Goal: Task Accomplishment & Management: Complete application form

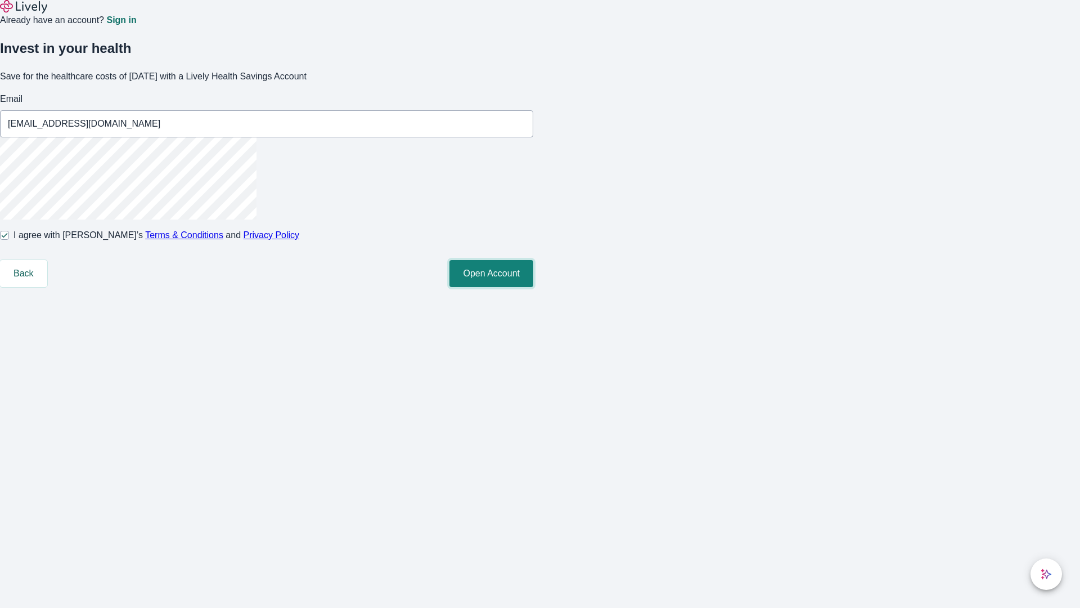
click at [533, 287] on button "Open Account" at bounding box center [492, 273] width 84 height 27
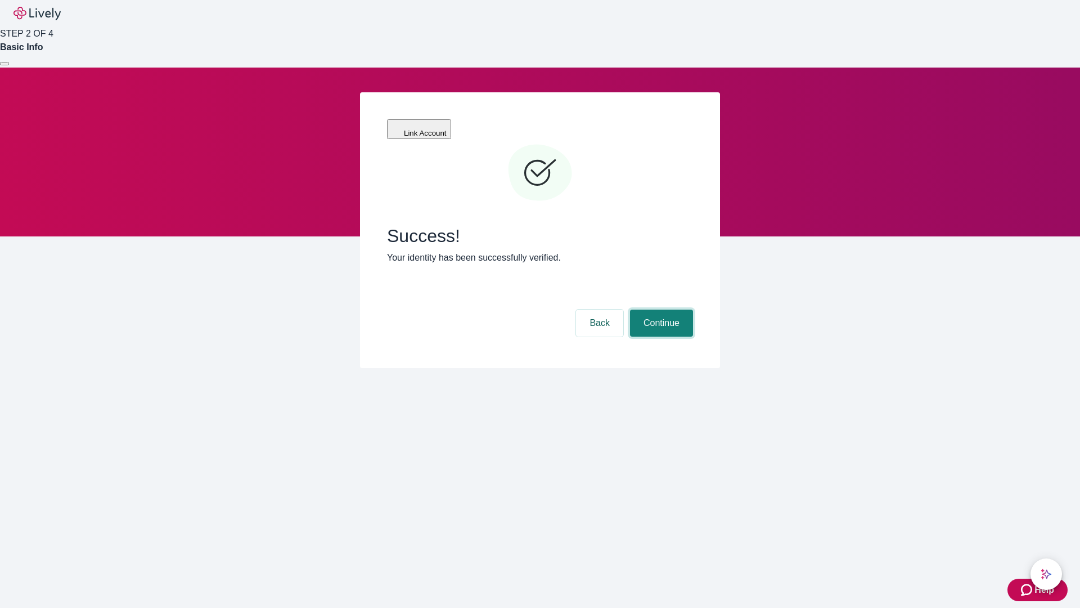
click at [660, 309] on button "Continue" at bounding box center [661, 322] width 63 height 27
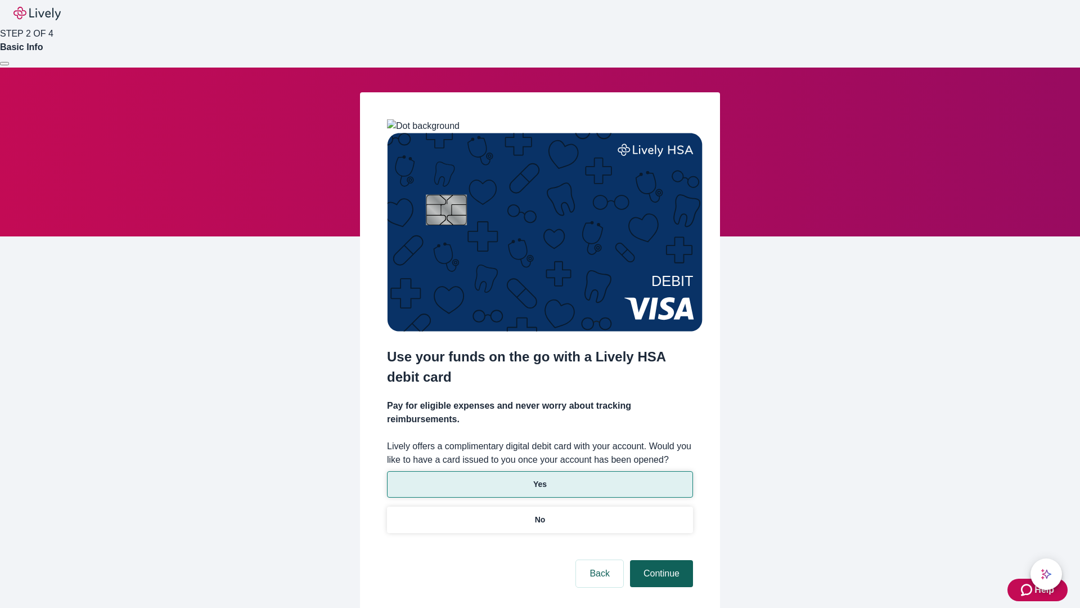
click at [540, 478] on p "Yes" at bounding box center [540, 484] width 14 height 12
click at [660, 560] on button "Continue" at bounding box center [661, 573] width 63 height 27
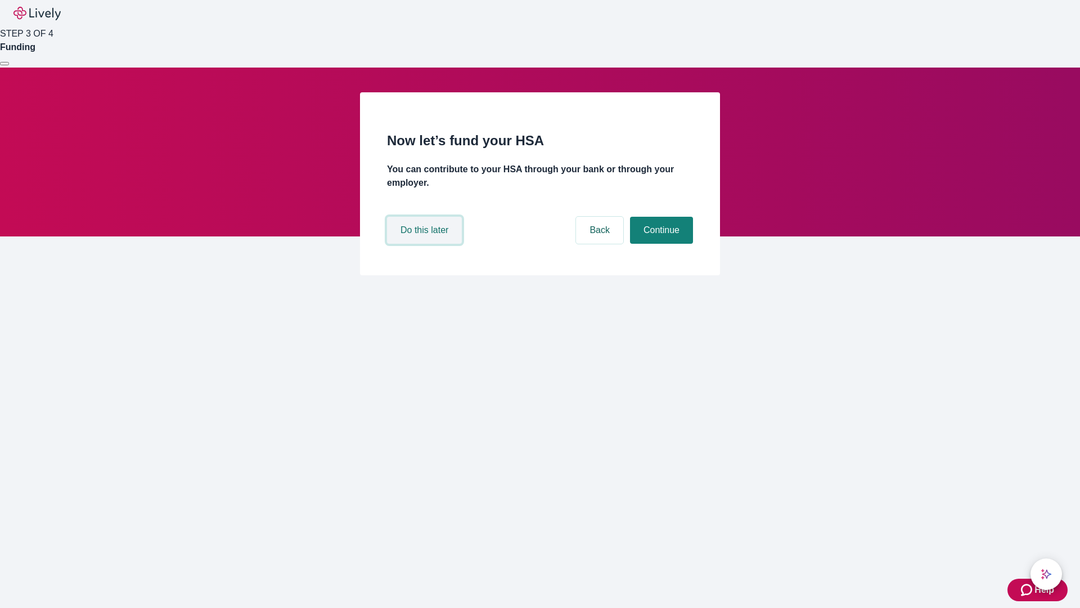
click at [426, 244] on button "Do this later" at bounding box center [424, 230] width 75 height 27
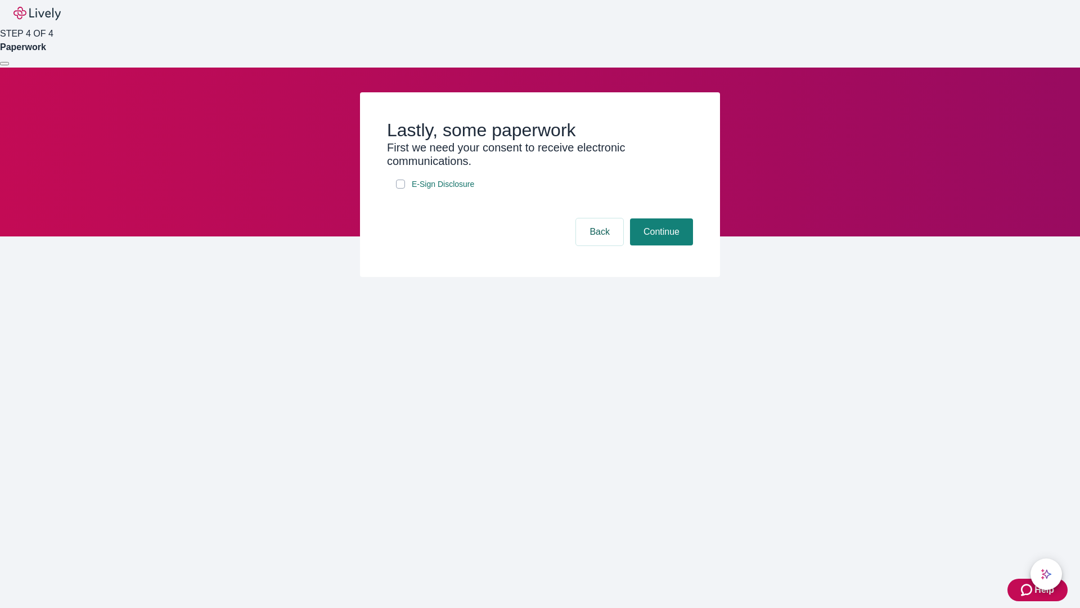
click at [401, 188] on input "E-Sign Disclosure" at bounding box center [400, 183] width 9 height 9
checkbox input "true"
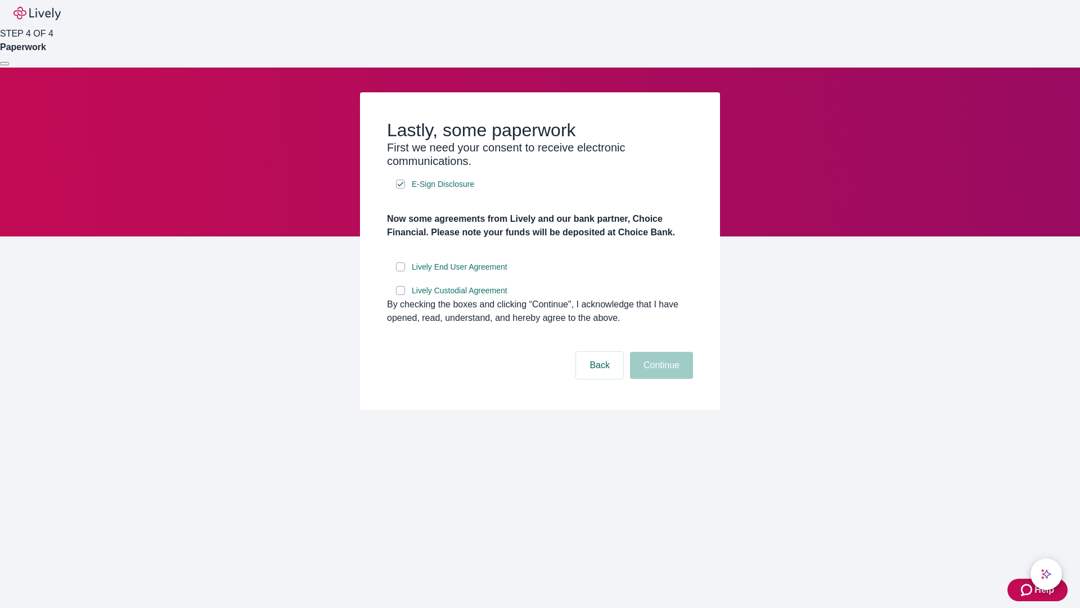
click at [401, 271] on input "Lively End User Agreement" at bounding box center [400, 266] width 9 height 9
checkbox input "true"
click at [401, 295] on input "Lively Custodial Agreement" at bounding box center [400, 290] width 9 height 9
checkbox input "true"
click at [660, 379] on button "Continue" at bounding box center [661, 365] width 63 height 27
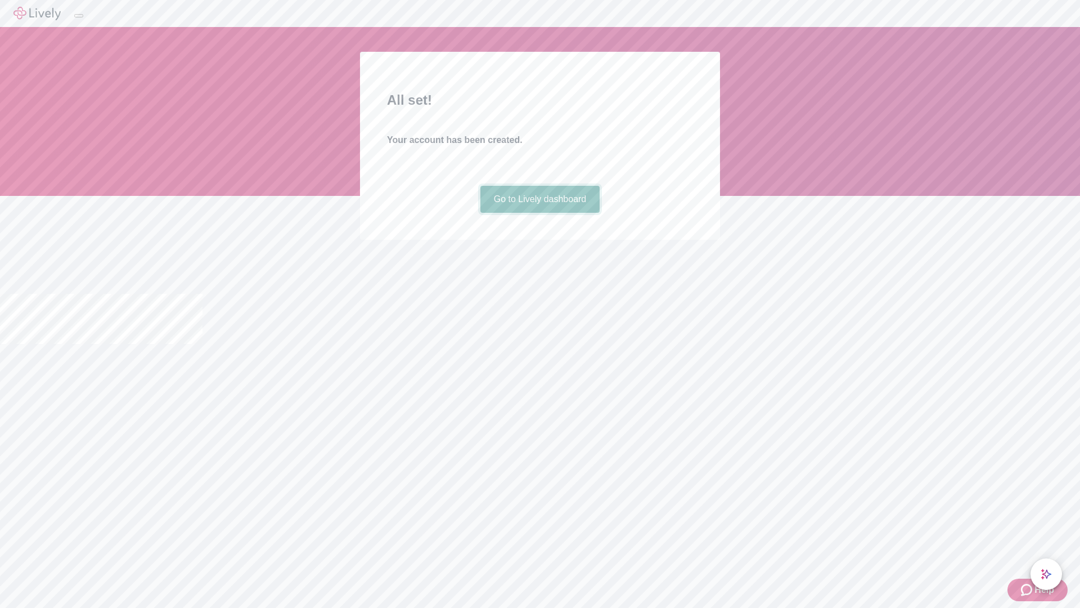
click at [540, 213] on link "Go to Lively dashboard" at bounding box center [540, 199] width 120 height 27
